Goal: Task Accomplishment & Management: Manage account settings

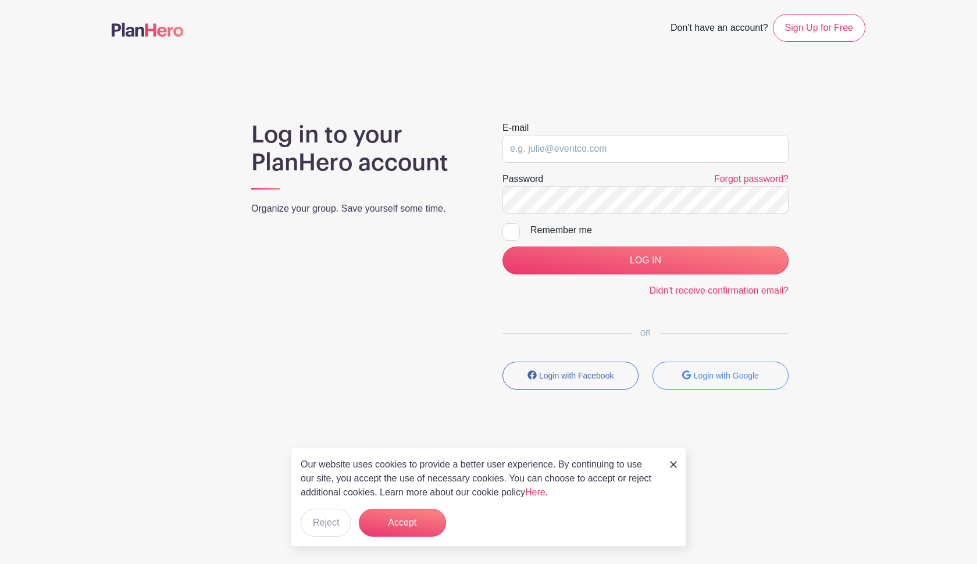
click at [248, 126] on div "Log in to your PlanHero account Organize your group. Save yourself some time." at bounding box center [362, 260] width 251 height 278
click at [480, 150] on input "email" at bounding box center [646, 149] width 286 height 28
type input "[EMAIL_ADDRESS][DOMAIN_NAME]"
click at [480, 261] on input "LOG IN" at bounding box center [646, 261] width 286 height 28
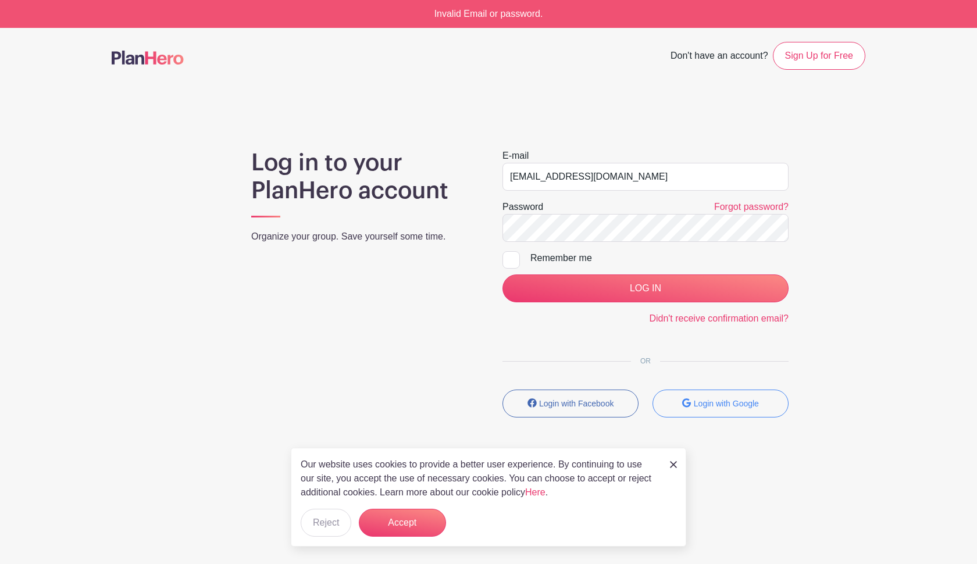
click at [514, 261] on div at bounding box center [511, 259] width 17 height 17
click at [510, 259] on input "Remember me" at bounding box center [507, 255] width 8 height 8
checkbox input "true"
click at [648, 286] on input "LOG IN" at bounding box center [646, 289] width 286 height 28
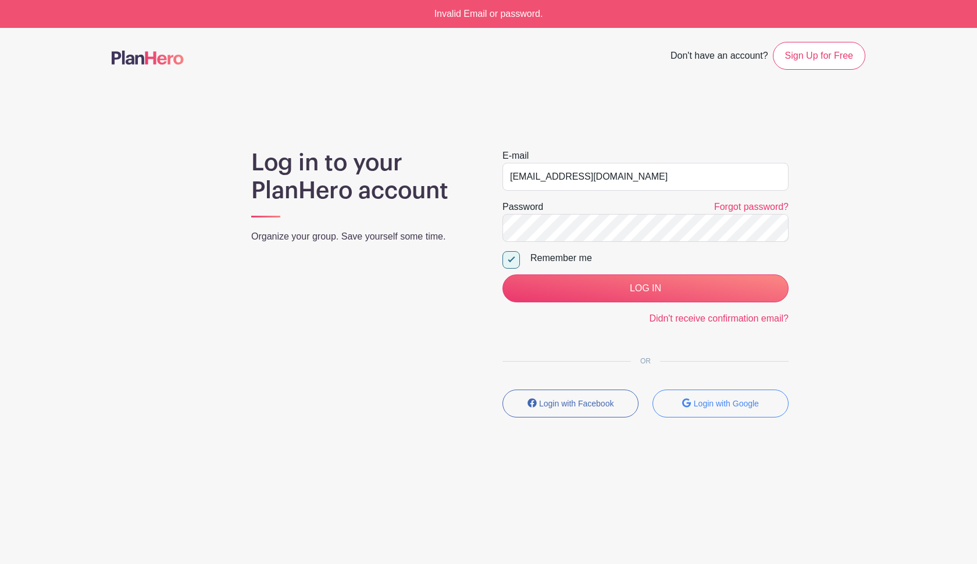
click at [648, 286] on input "LOG IN" at bounding box center [646, 289] width 286 height 28
